Goal: Find specific page/section: Find specific page/section

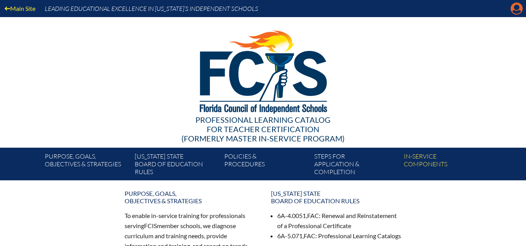
click at [515, 9] on icon "Manage account" at bounding box center [516, 8] width 12 height 12
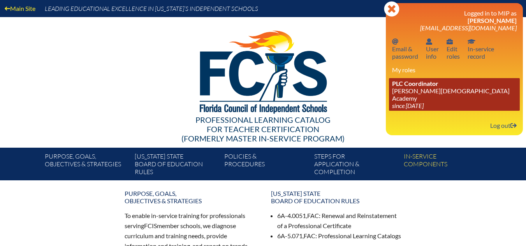
click at [423, 92] on link "PLC Coordinator [PERSON_NAME][GEOGRAPHIC_DATA][DEMOGRAPHIC_DATA] since [DATE]" at bounding box center [454, 94] width 131 height 33
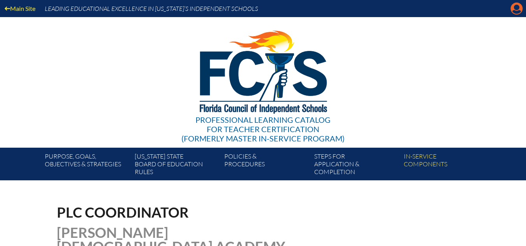
click at [518, 7] on icon "Manage account" at bounding box center [516, 8] width 12 height 12
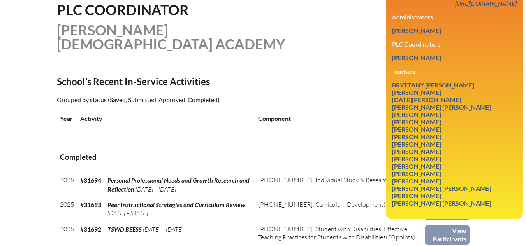
scroll to position [206, 0]
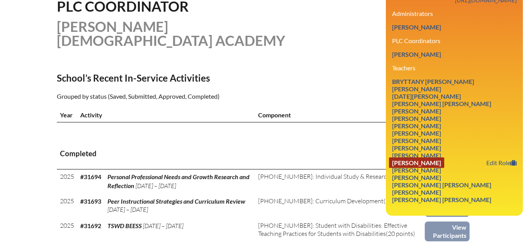
click at [416, 158] on link "David Colby Roberts" at bounding box center [416, 163] width 55 height 11
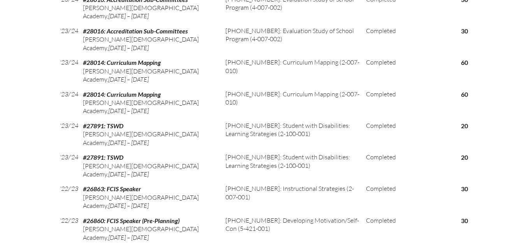
scroll to position [541, 0]
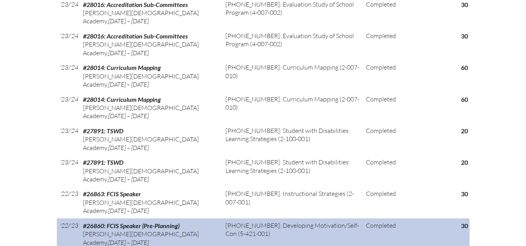
click at [273, 219] on td "[PHONE_NUMBER]: Developing Motivation/Self-Con (5-421-001)" at bounding box center [292, 235] width 140 height 32
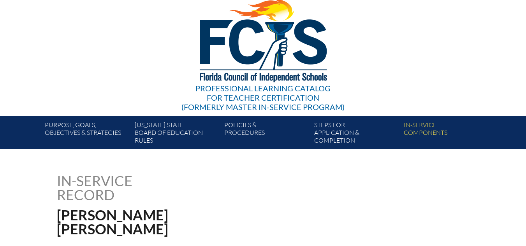
scroll to position [0, 0]
